Goal: Task Accomplishment & Management: Complete application form

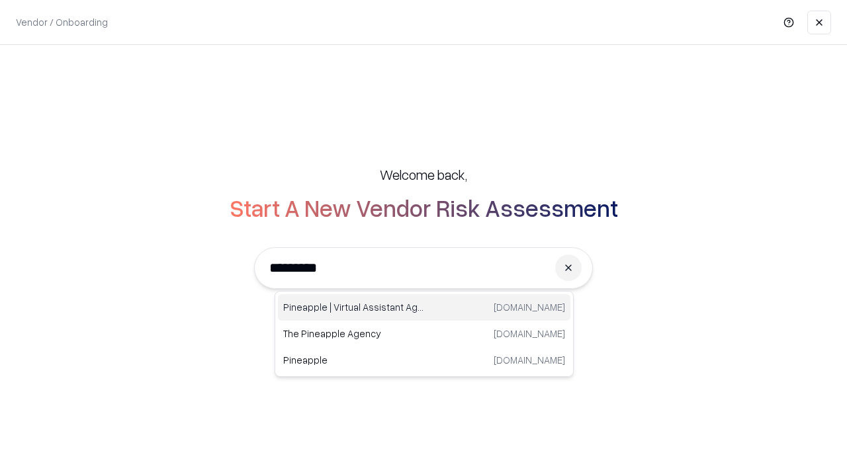
click at [424, 308] on div "Pineapple | Virtual Assistant Agency [DOMAIN_NAME]" at bounding box center [424, 307] width 292 height 26
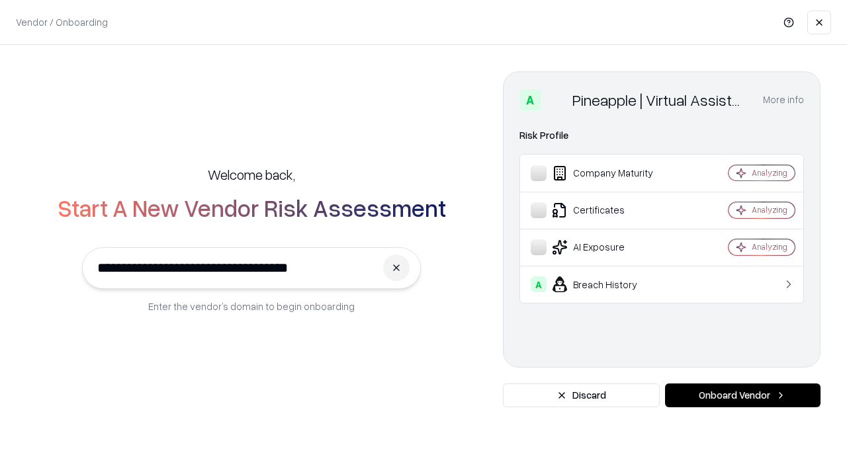
type input "**********"
click at [742, 396] on button "Onboard Vendor" at bounding box center [742, 396] width 155 height 24
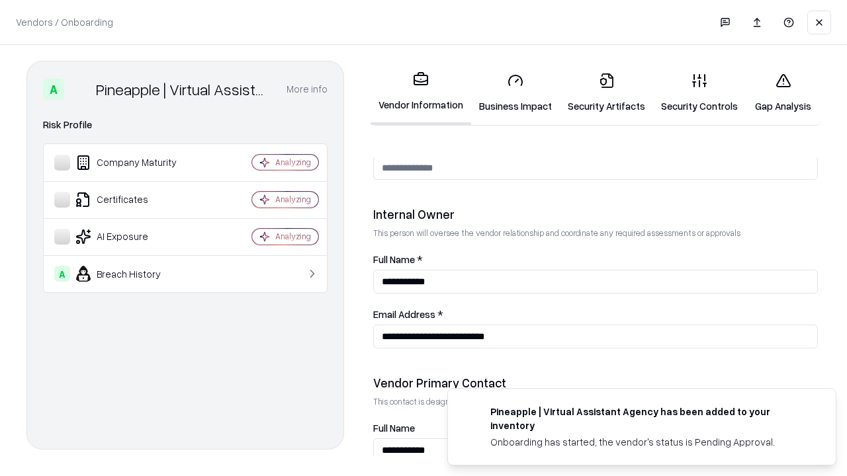
scroll to position [685, 0]
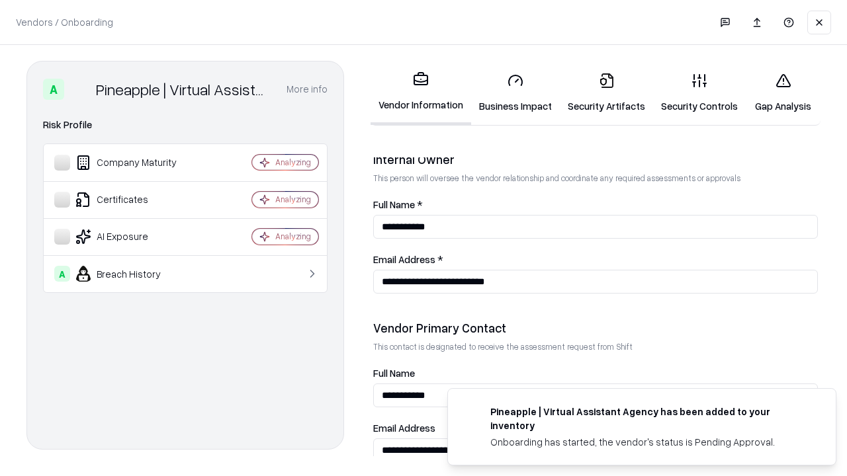
click at [606, 93] on link "Security Artifacts" at bounding box center [606, 93] width 93 height 62
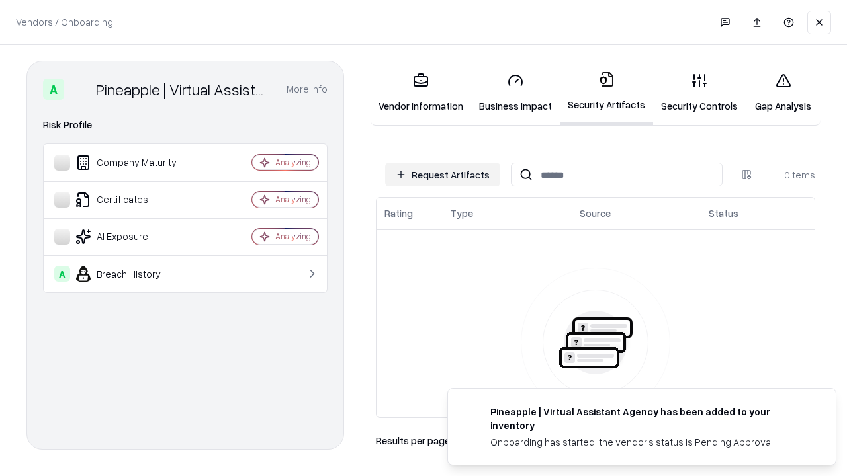
click at [443, 175] on button "Request Artifacts" at bounding box center [442, 175] width 115 height 24
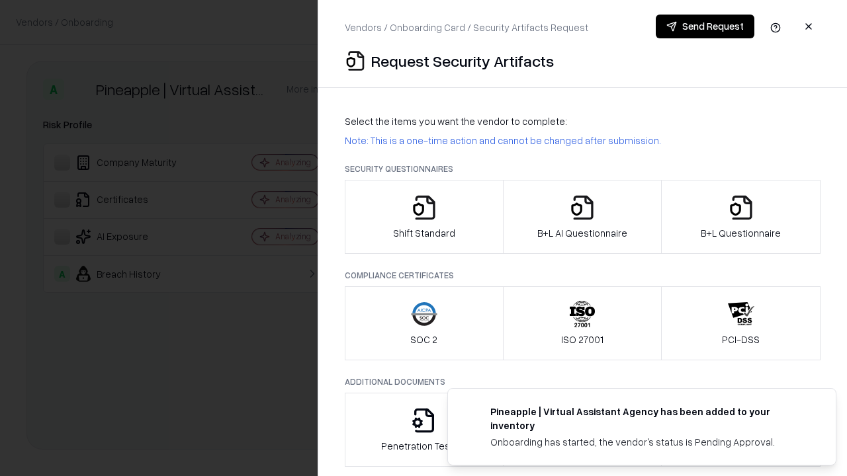
click at [740, 217] on icon "button" at bounding box center [741, 207] width 26 height 26
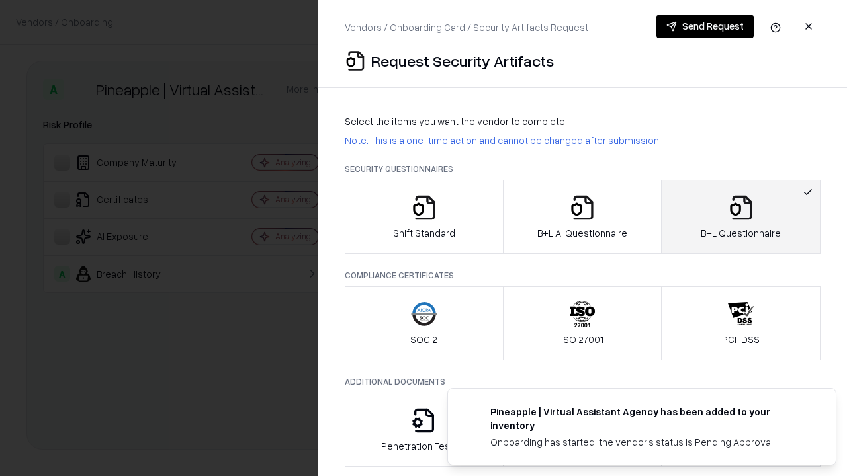
click at [581, 217] on icon "button" at bounding box center [582, 207] width 26 height 26
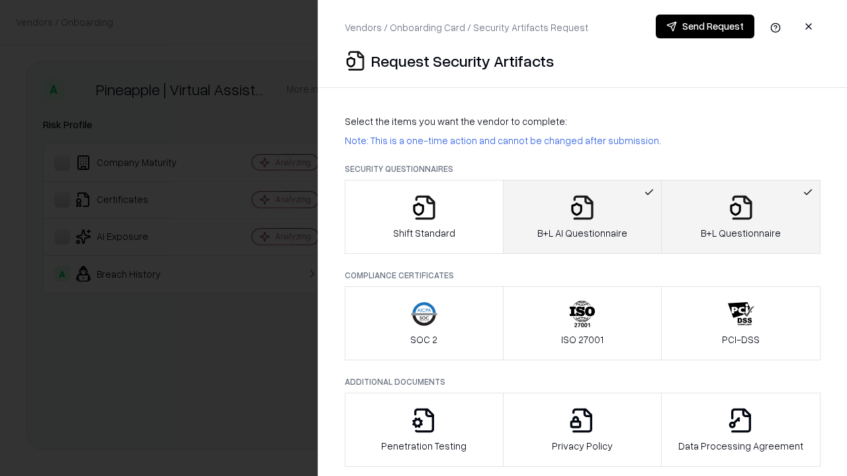
click at [705, 26] on button "Send Request" at bounding box center [705, 27] width 99 height 24
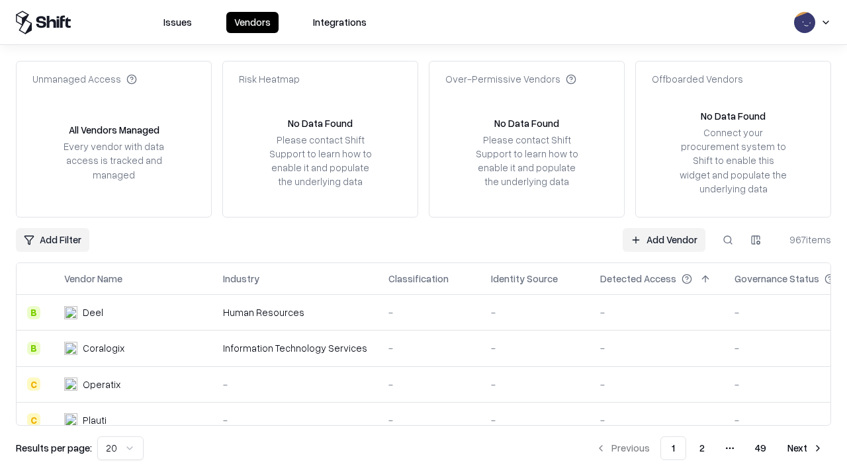
click at [728, 239] on button at bounding box center [728, 240] width 24 height 24
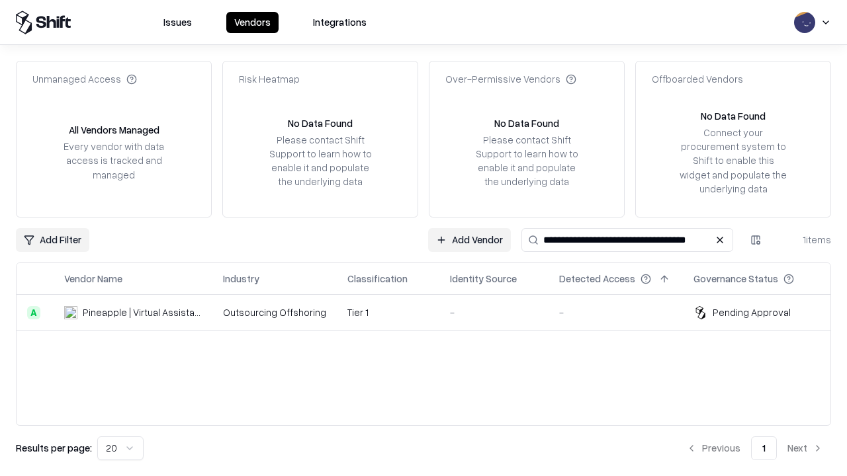
type input "**********"
click at [431, 312] on td "Tier 1" at bounding box center [388, 313] width 103 height 36
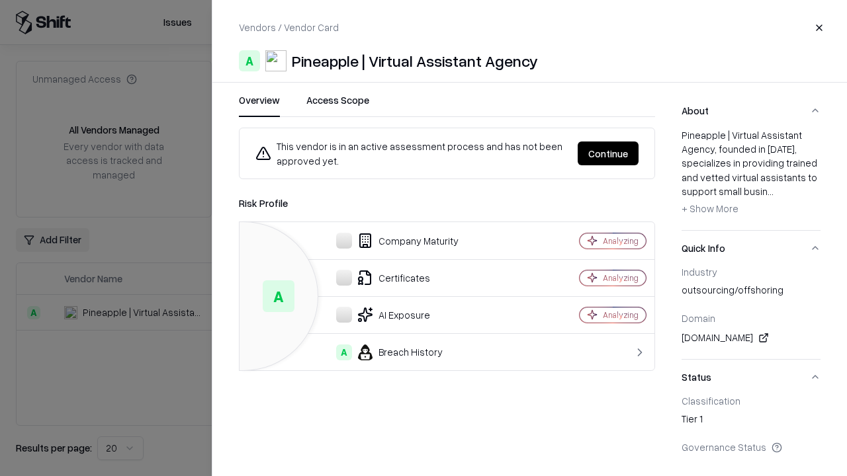
click at [608, 153] on button "Continue" at bounding box center [608, 154] width 61 height 24
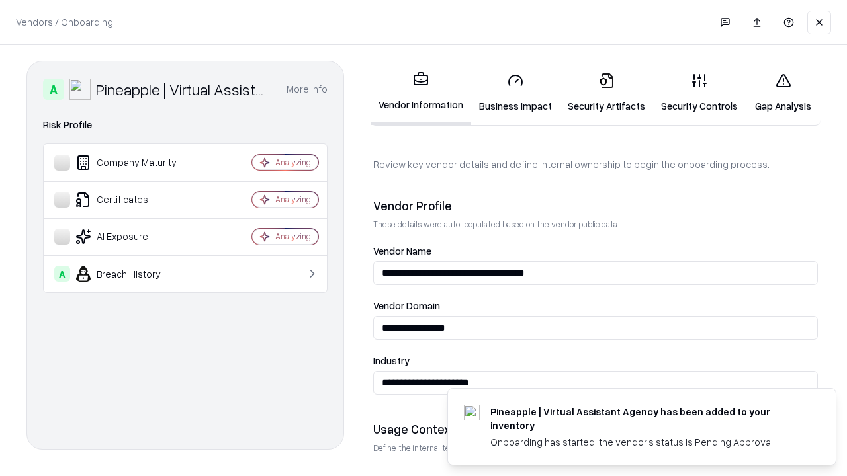
click at [606, 93] on link "Security Artifacts" at bounding box center [606, 93] width 93 height 62
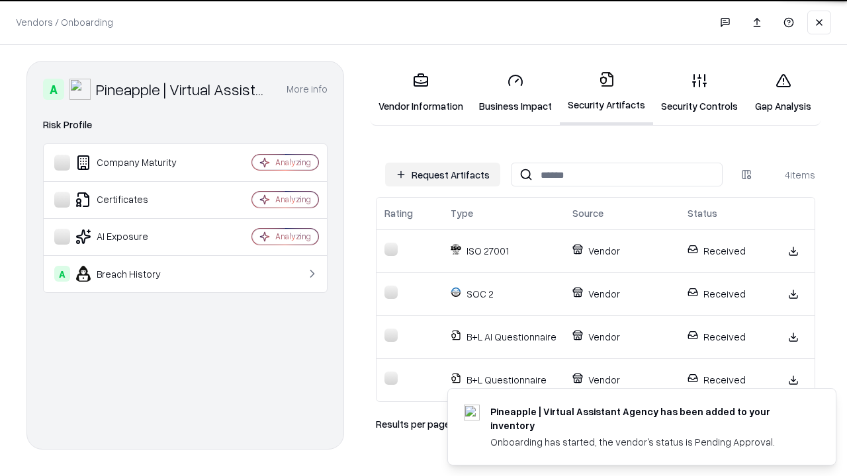
click at [783, 93] on link "Gap Analysis" at bounding box center [783, 93] width 75 height 62
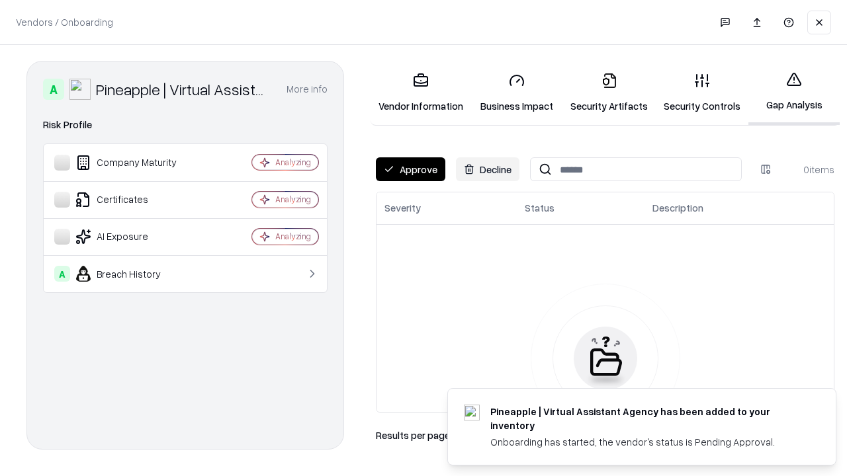
click at [410, 169] on button "Approve" at bounding box center [410, 169] width 69 height 24
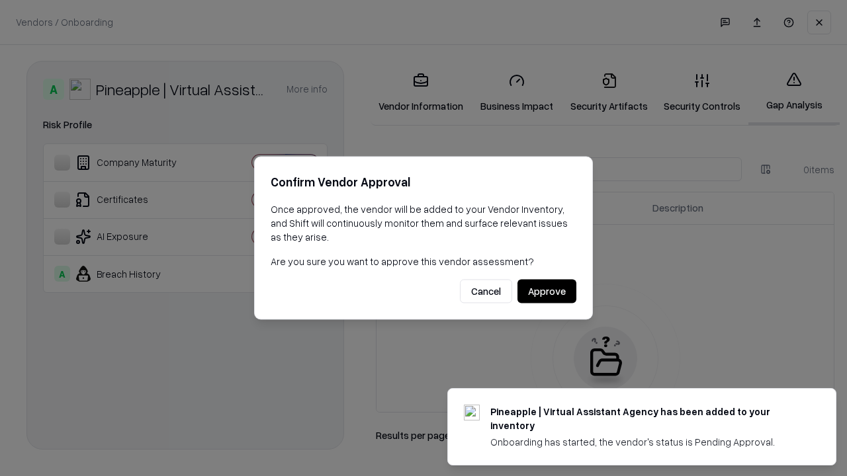
click at [546, 291] on button "Approve" at bounding box center [546, 292] width 59 height 24
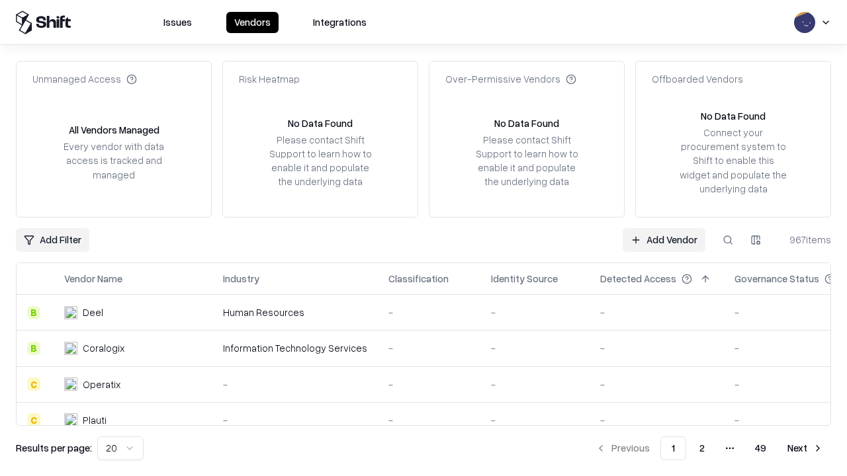
type input "**********"
click at [664, 239] on link "Add Vendor" at bounding box center [664, 240] width 83 height 24
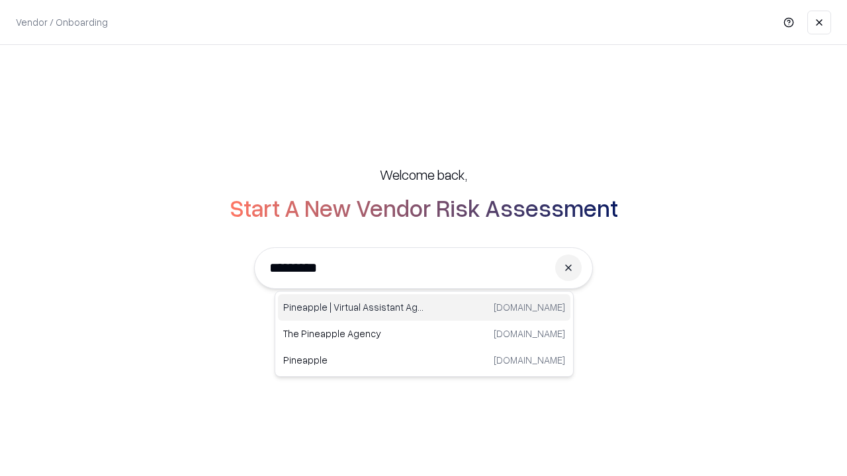
click at [424, 308] on div "Pineapple | Virtual Assistant Agency trypineapple.com" at bounding box center [424, 307] width 292 height 26
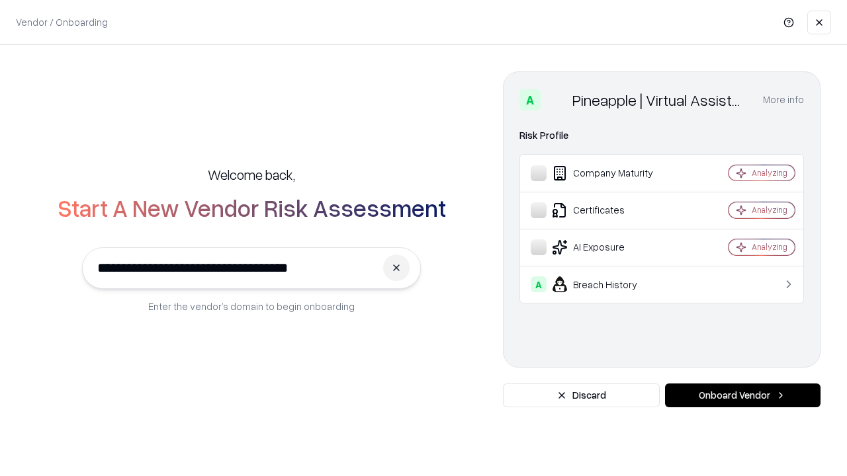
type input "**********"
click at [742, 396] on button "Onboard Vendor" at bounding box center [742, 396] width 155 height 24
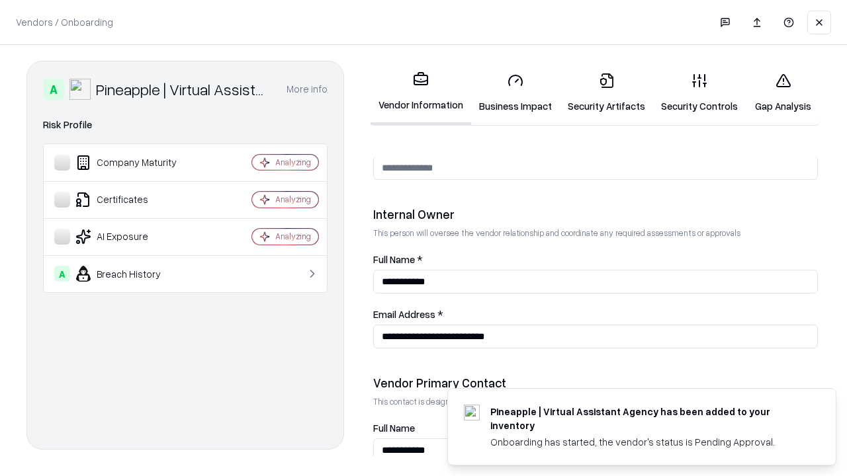
scroll to position [685, 0]
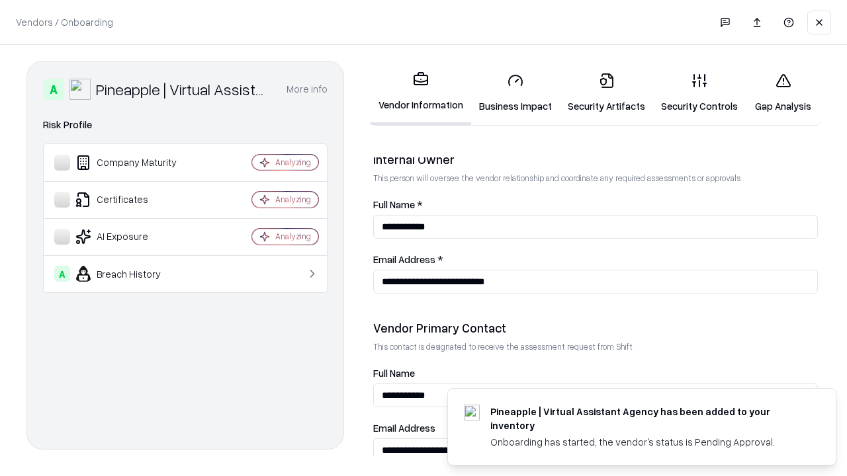
click at [783, 93] on link "Gap Analysis" at bounding box center [783, 93] width 75 height 62
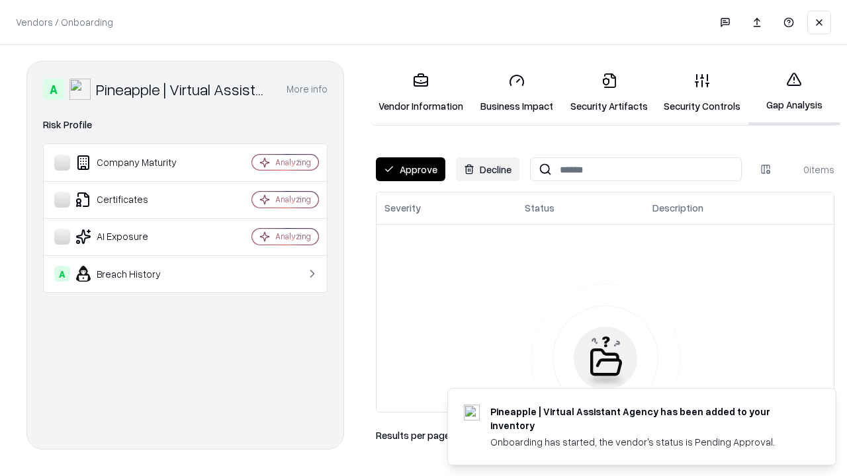
click at [410, 169] on button "Approve" at bounding box center [410, 169] width 69 height 24
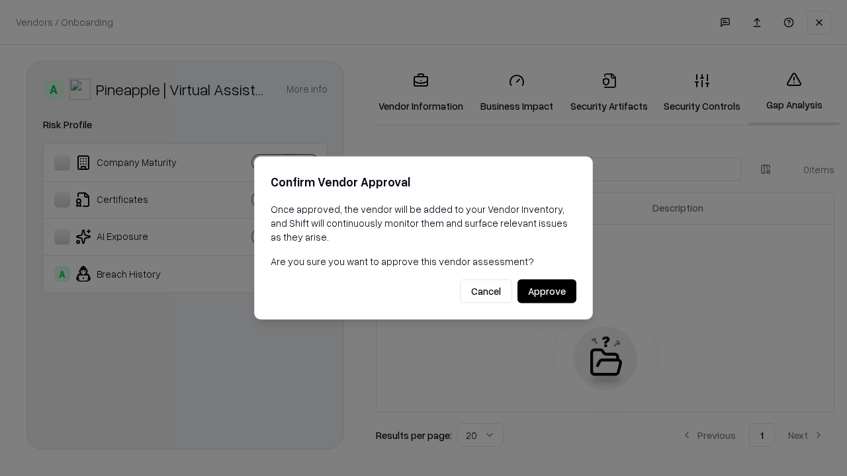
click at [546, 291] on button "Approve" at bounding box center [546, 292] width 59 height 24
